Goal: Obtain resource: Obtain resource

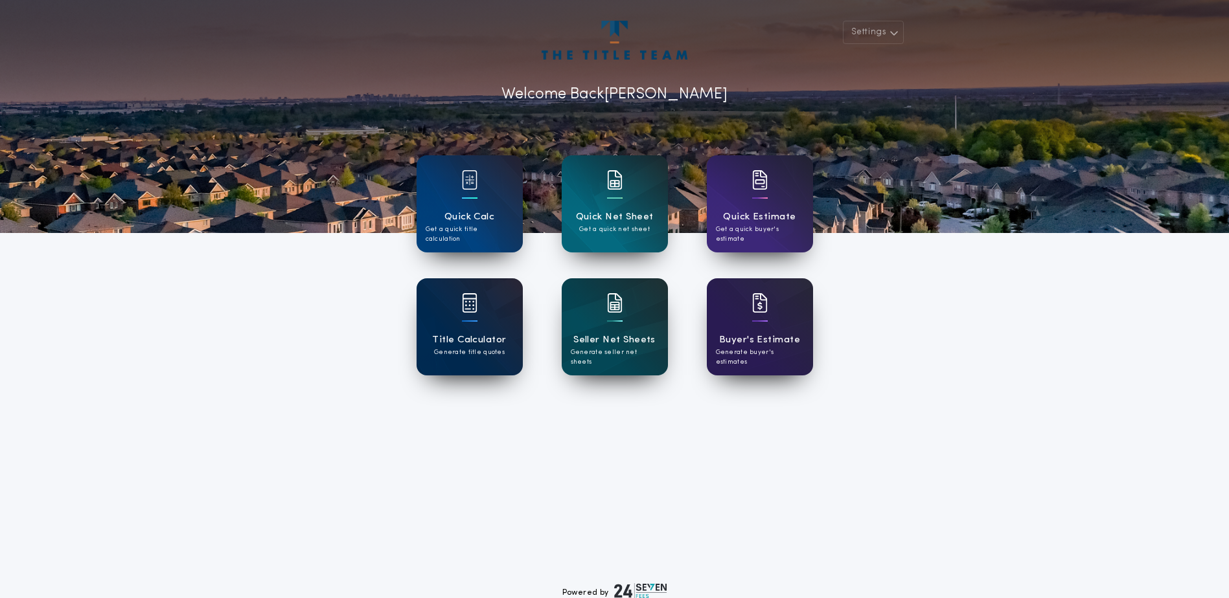
click at [497, 338] on h1 "Title Calculator" at bounding box center [469, 340] width 74 height 15
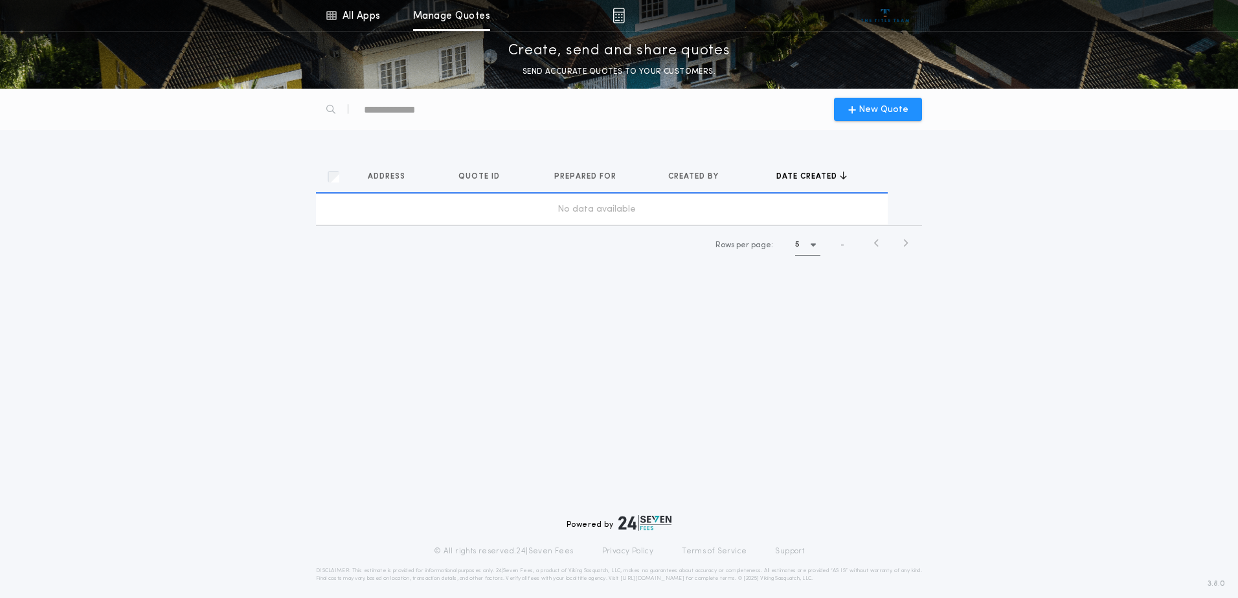
click at [497, 338] on div "New Quote Address Quotes Quote ID Quotes Prepared for Quotes Created by Quotes …" at bounding box center [619, 344] width 1238 height 510
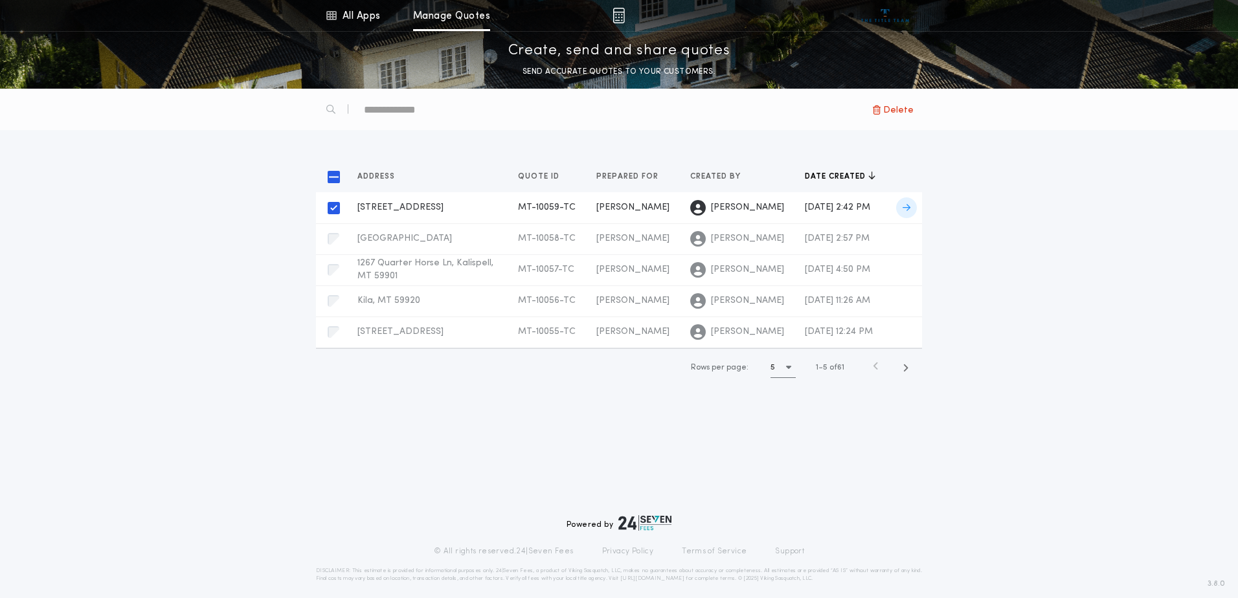
click at [405, 212] on span "[STREET_ADDRESS]" at bounding box center [401, 208] width 86 height 10
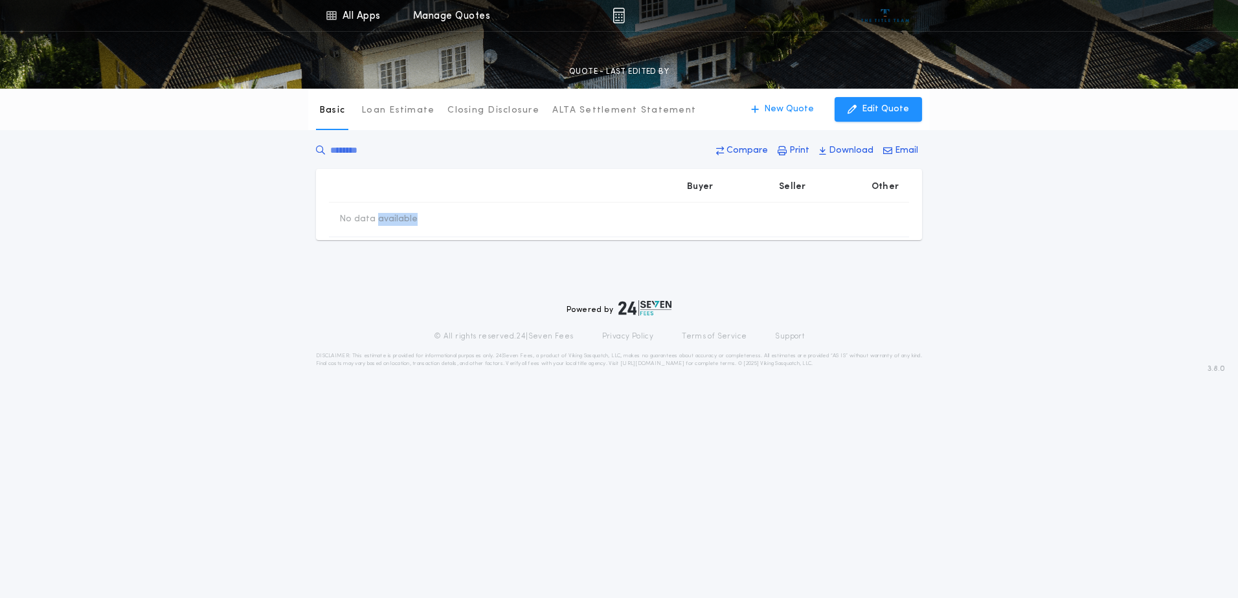
click at [405, 216] on td "No data available" at bounding box center [378, 220] width 99 height 34
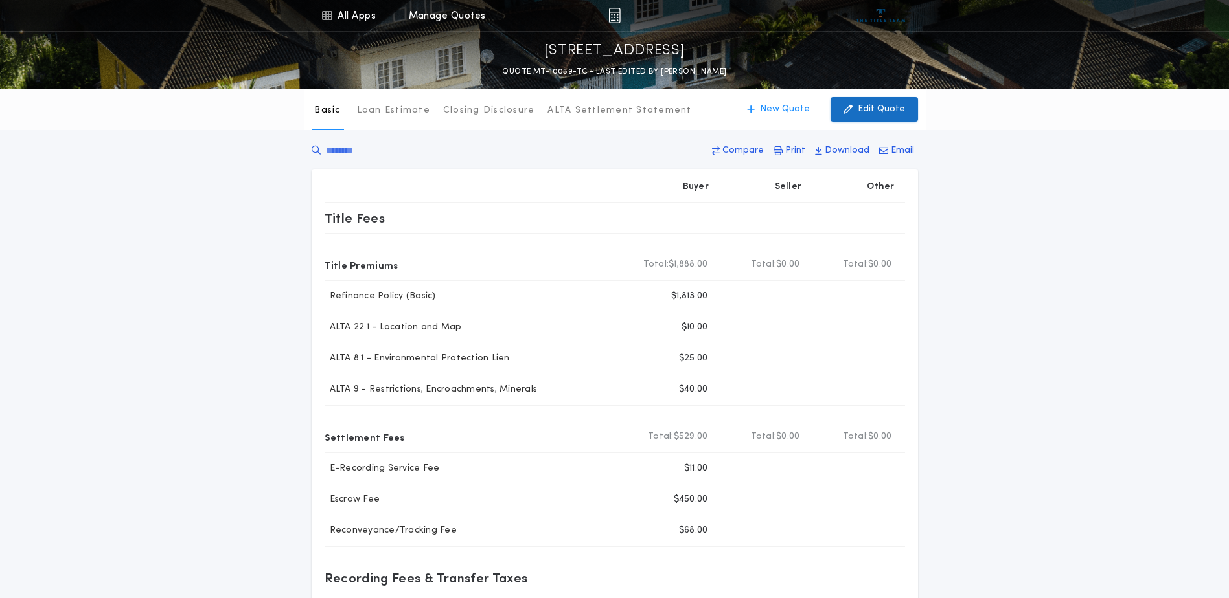
click at [889, 112] on p "Edit Quote" at bounding box center [881, 109] width 47 height 13
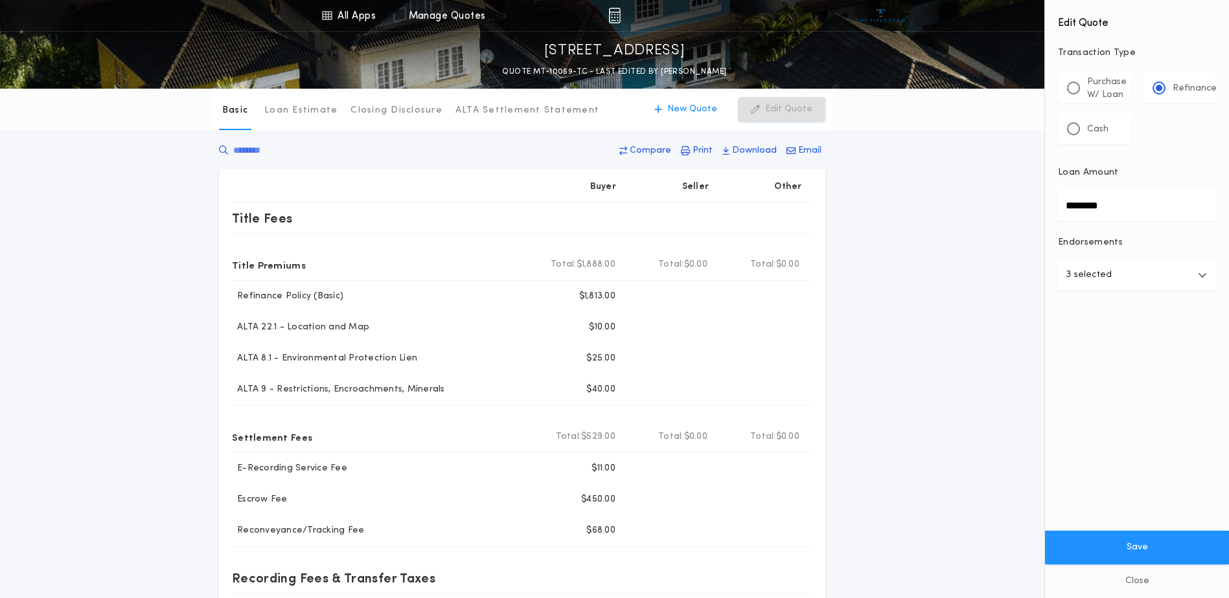
click at [1203, 273] on icon "button" at bounding box center [1202, 275] width 9 height 10
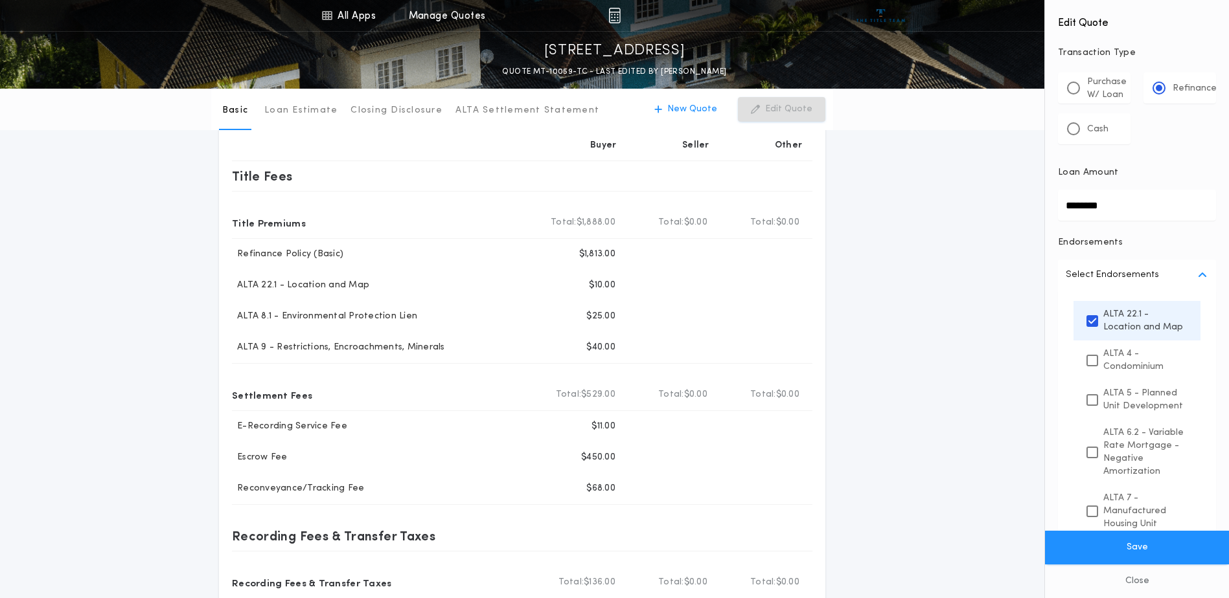
scroll to position [65, 0]
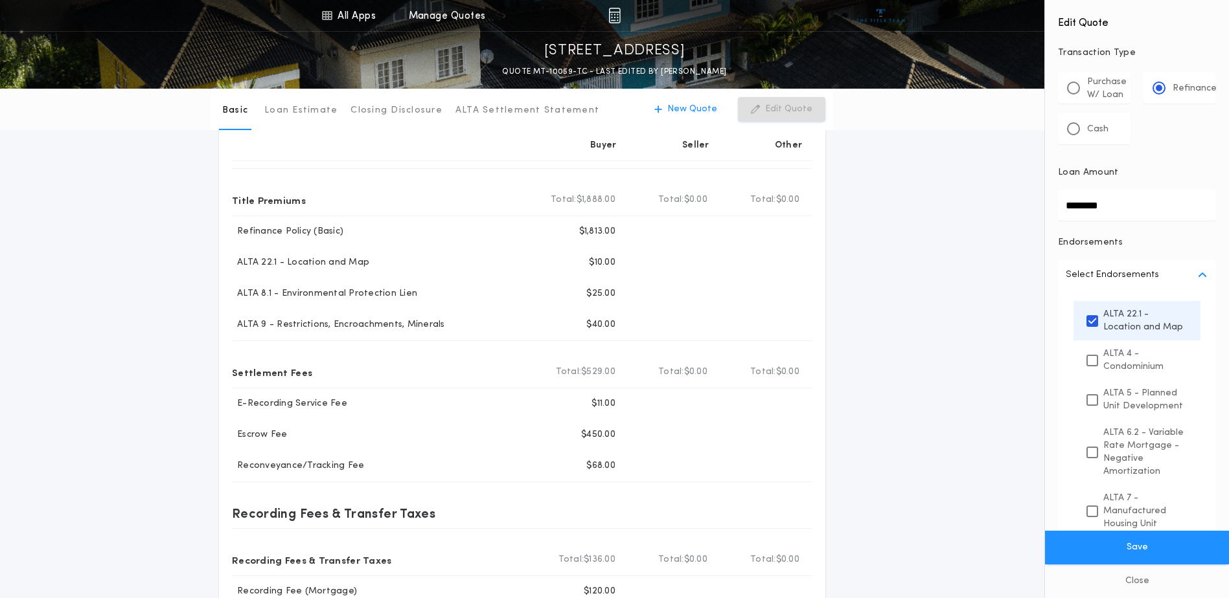
click at [887, 356] on div "Basic Loan Estimate Closing Disclosure ALTA Settlement Statement Basic New Quot…" at bounding box center [614, 380] width 1229 height 712
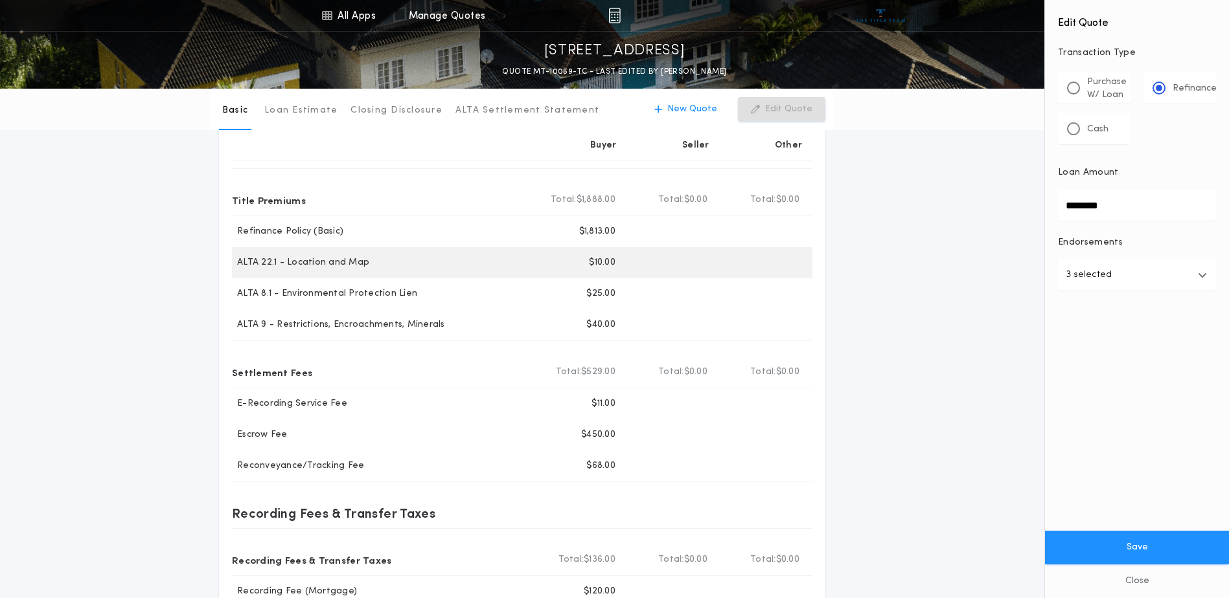
click at [596, 265] on p "$10.00" at bounding box center [602, 262] width 27 height 13
click at [633, 257] on div at bounding box center [672, 262] width 92 height 31
click at [632, 262] on div at bounding box center [672, 262] width 92 height 31
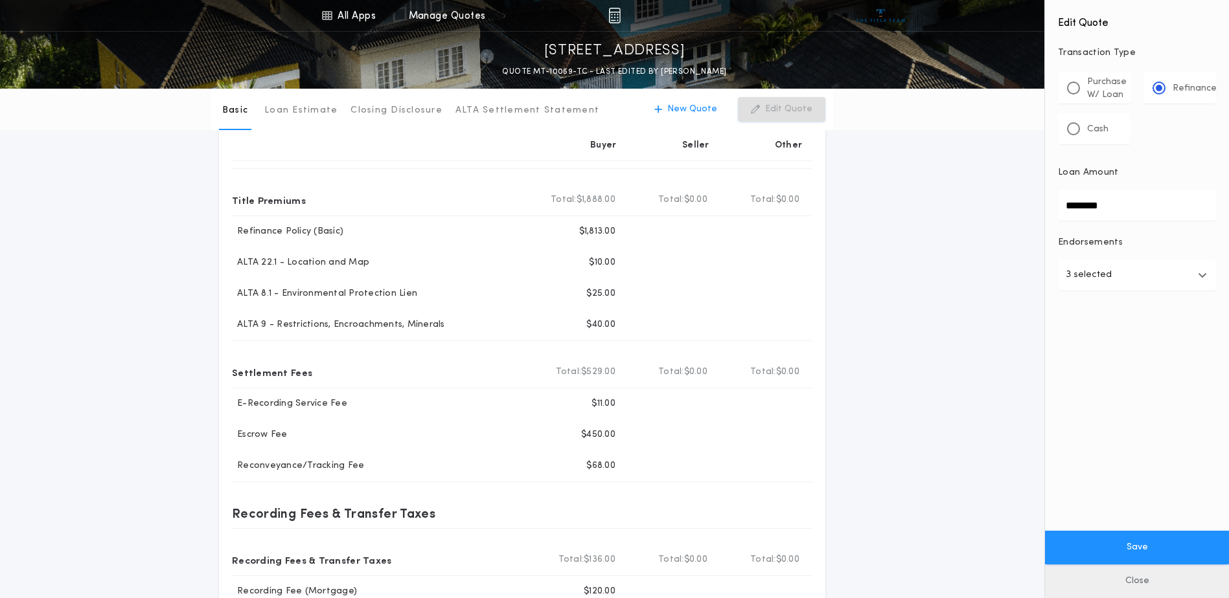
click at [1139, 581] on button "Close" at bounding box center [1137, 582] width 184 height 34
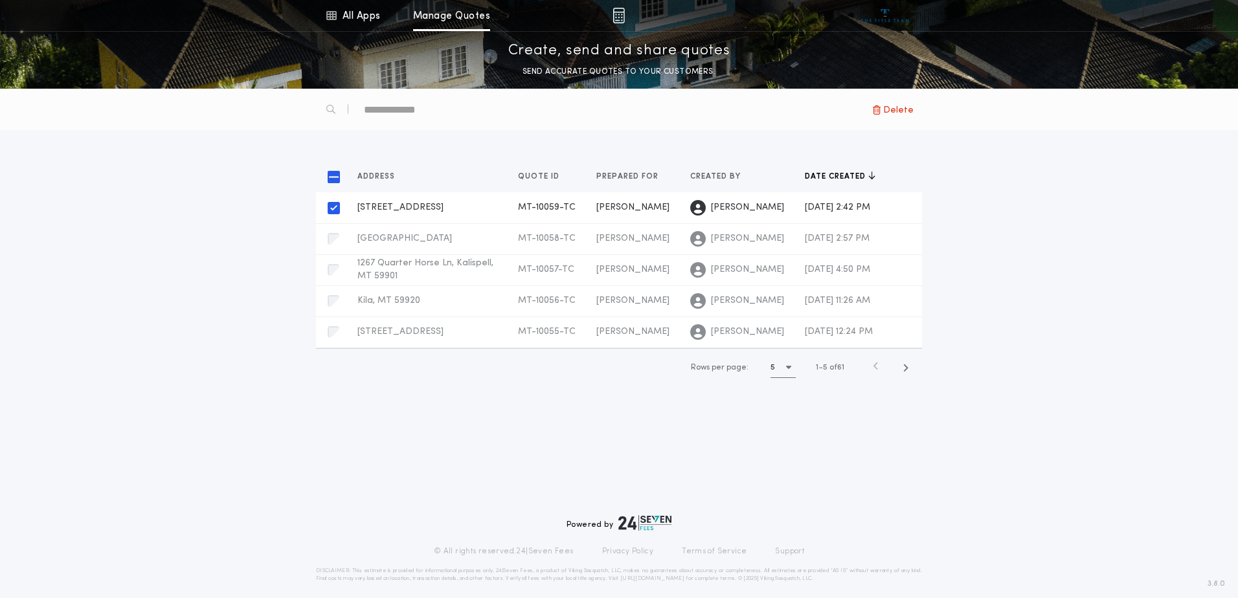
click at [413, 214] on div "[STREET_ADDRESS]-TC Prepared for [PERSON_NAME]" at bounding box center [428, 207] width 140 height 13
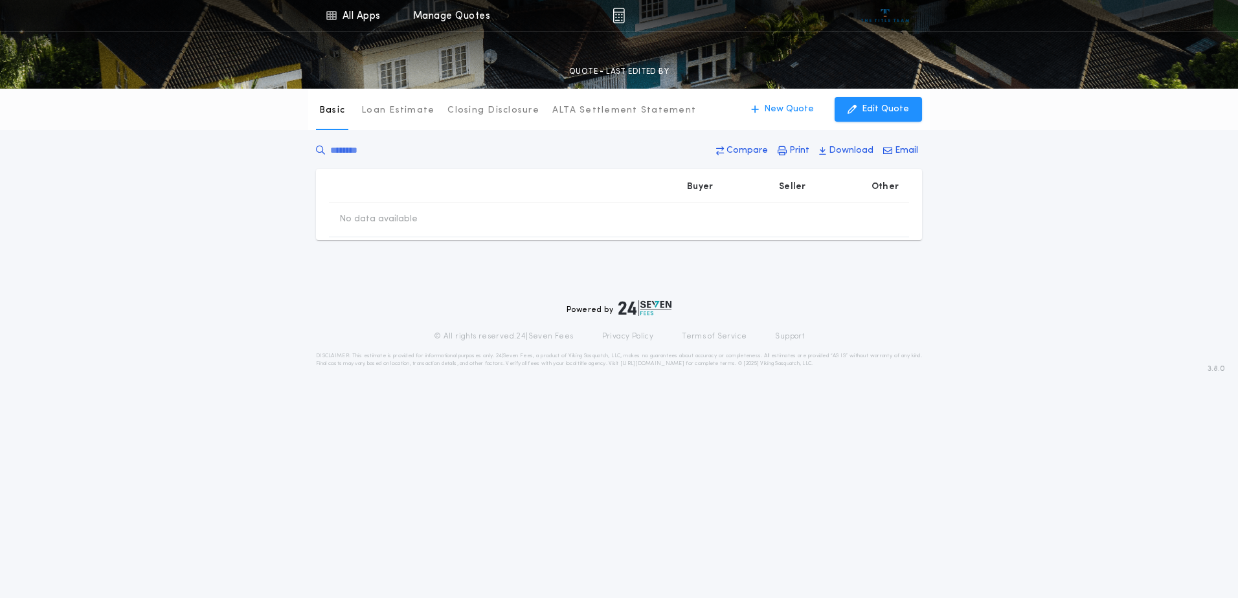
click at [413, 218] on td "No data available" at bounding box center [378, 220] width 99 height 34
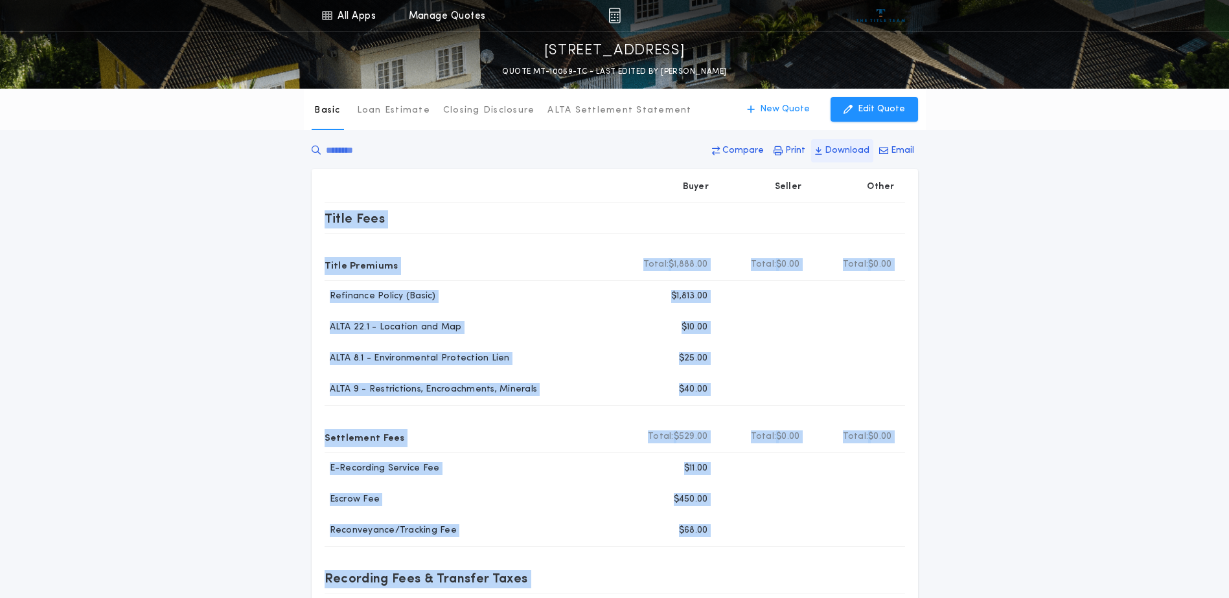
click at [841, 150] on p "Download" at bounding box center [846, 150] width 45 height 13
